Goal: Task Accomplishment & Management: Manage account settings

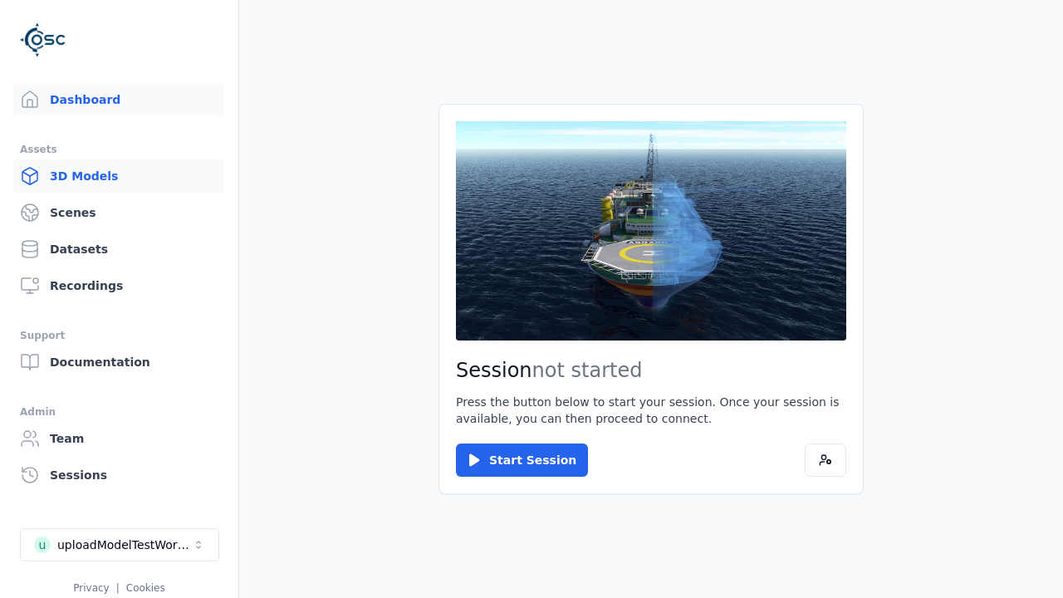
click at [112, 176] on link "3D Models" at bounding box center [119, 175] width 212 height 33
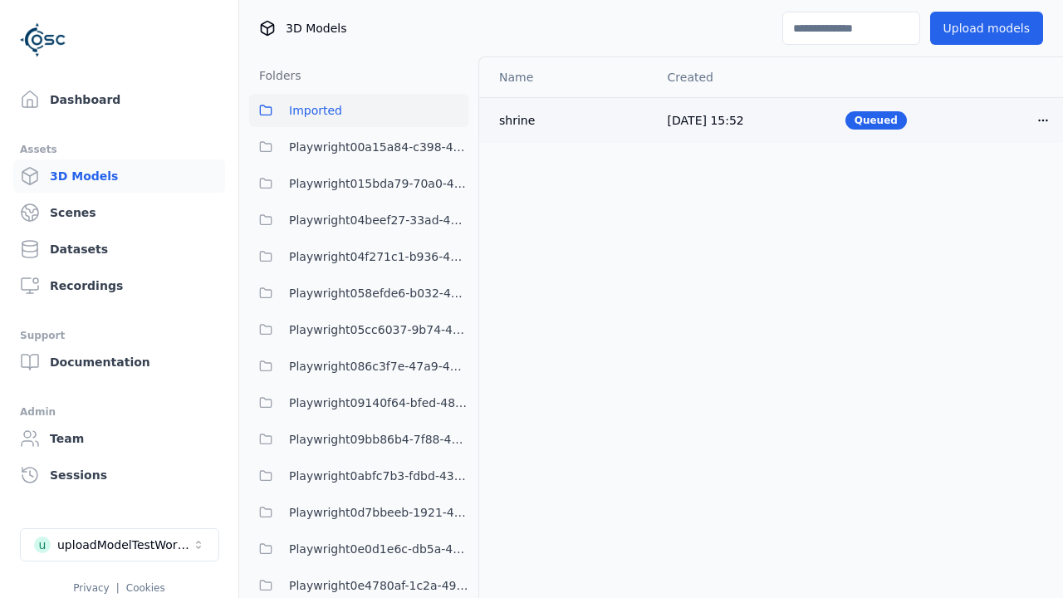
click at [1015, 120] on html "Support Dashboard Assets 3D Models Scenes Datasets Recordings Support Documenta…" at bounding box center [531, 299] width 1063 height 598
click at [978, 184] on div "Delete" at bounding box center [978, 184] width 98 height 27
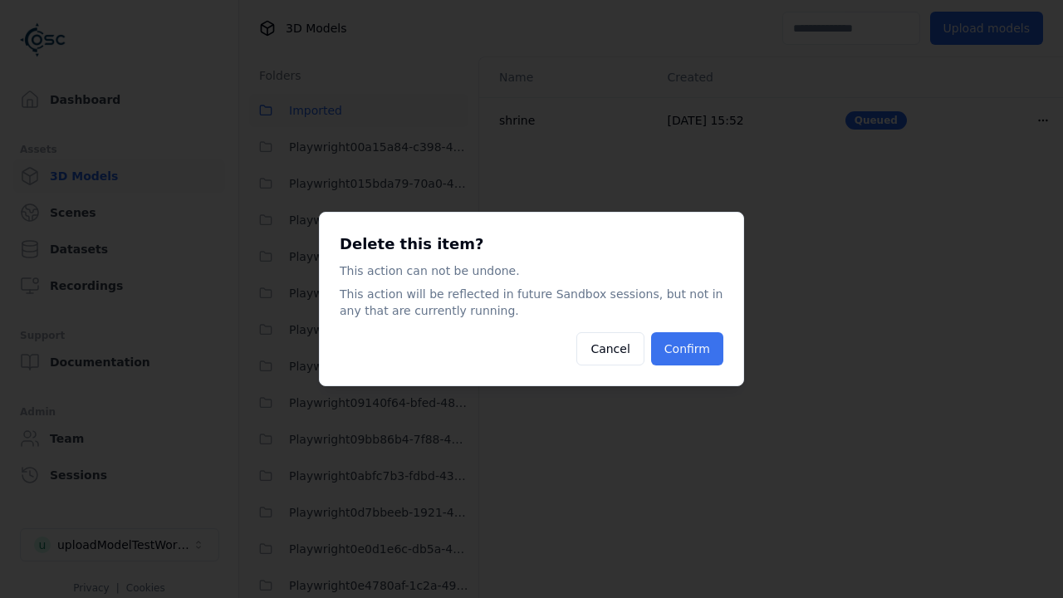
click at [688, 349] on button "Confirm" at bounding box center [687, 348] width 72 height 33
